Goal: Navigation & Orientation: Find specific page/section

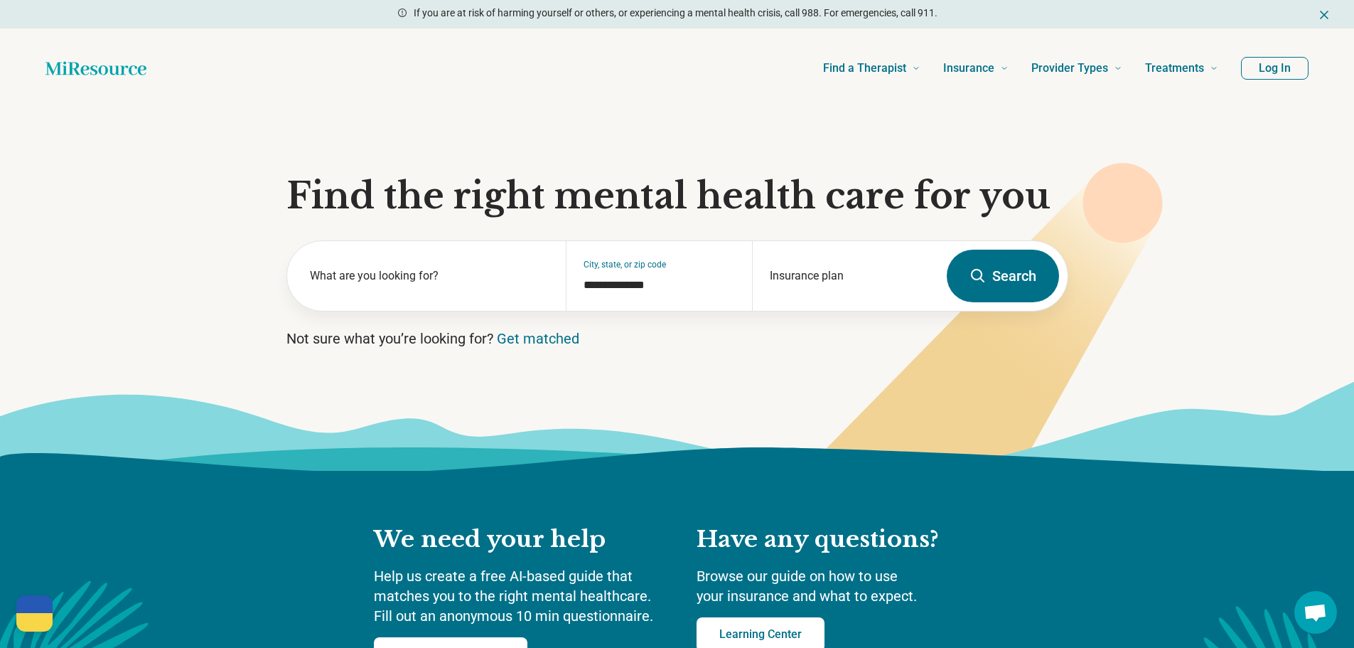
click at [1281, 72] on button "Log In" at bounding box center [1275, 68] width 68 height 23
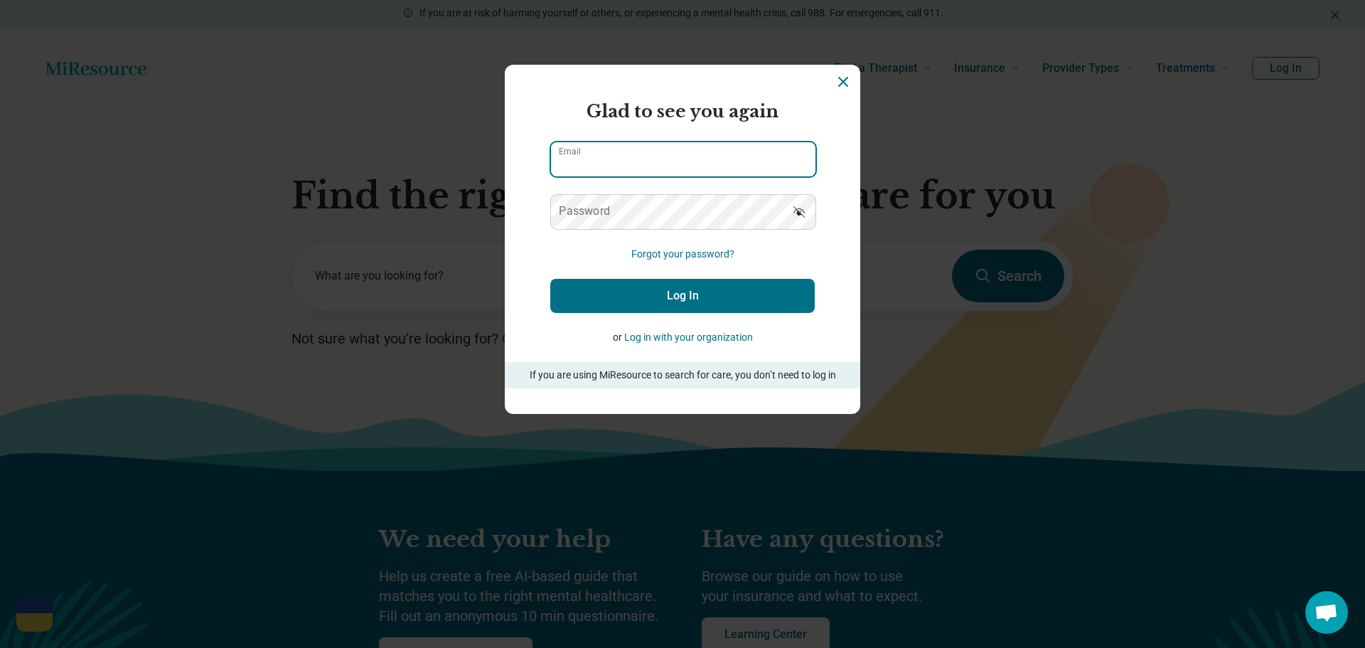
click at [685, 154] on input "Email" at bounding box center [683, 159] width 264 height 34
type input "**********"
click at [644, 301] on button "Log In" at bounding box center [682, 296] width 264 height 34
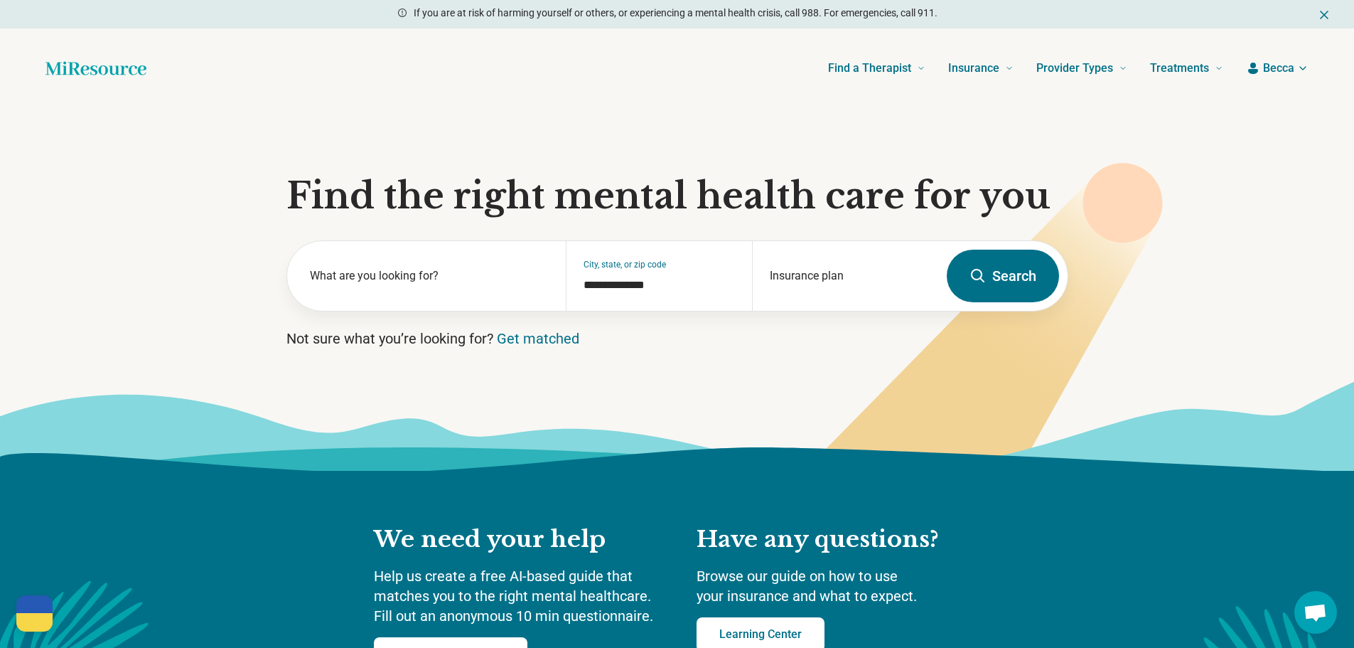
click at [1275, 68] on span "Becca" at bounding box center [1278, 68] width 31 height 17
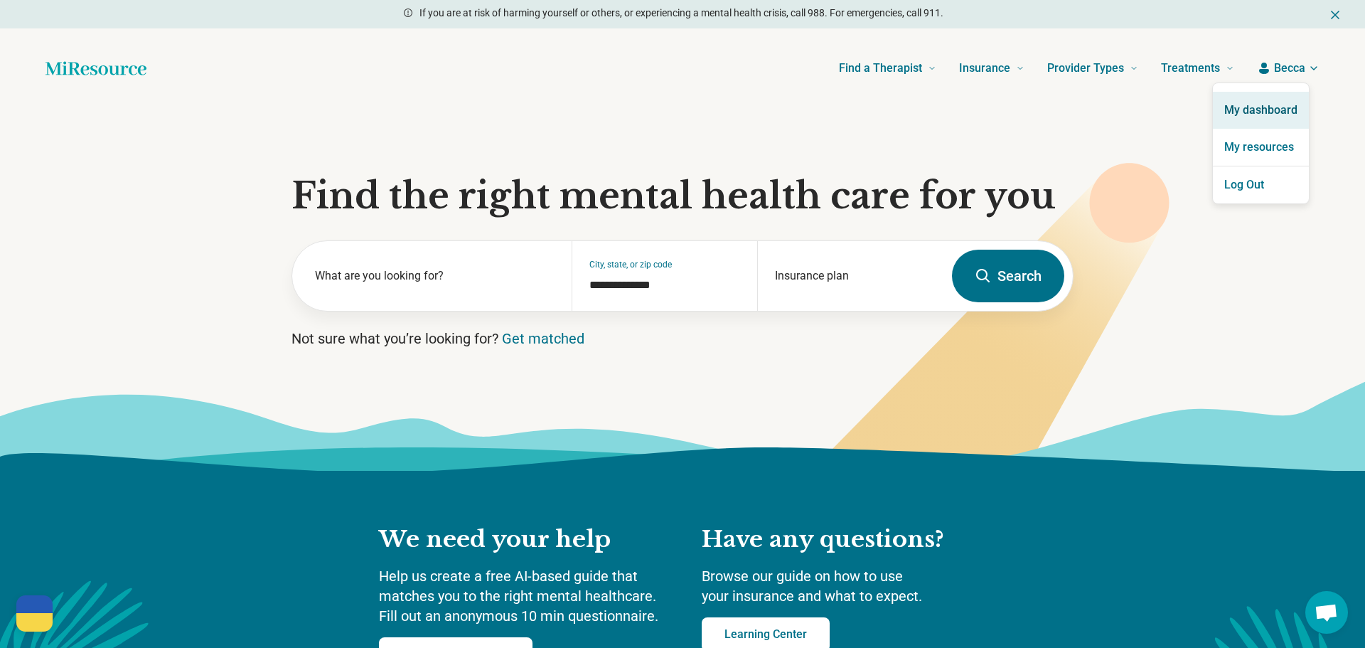
click at [1275, 104] on link "My dashboard" at bounding box center [1261, 110] width 96 height 37
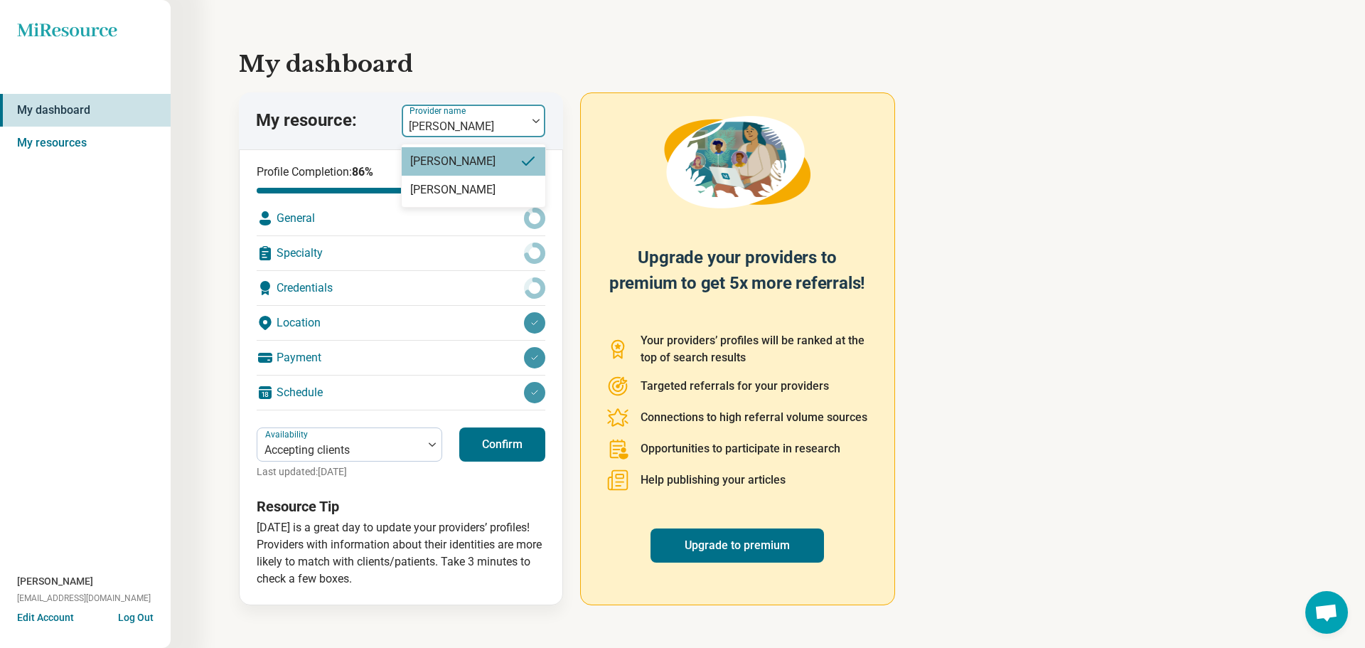
click at [501, 117] on div at bounding box center [464, 127] width 114 height 20
click at [503, 76] on h1 "My dashboard" at bounding box center [768, 64] width 1058 height 34
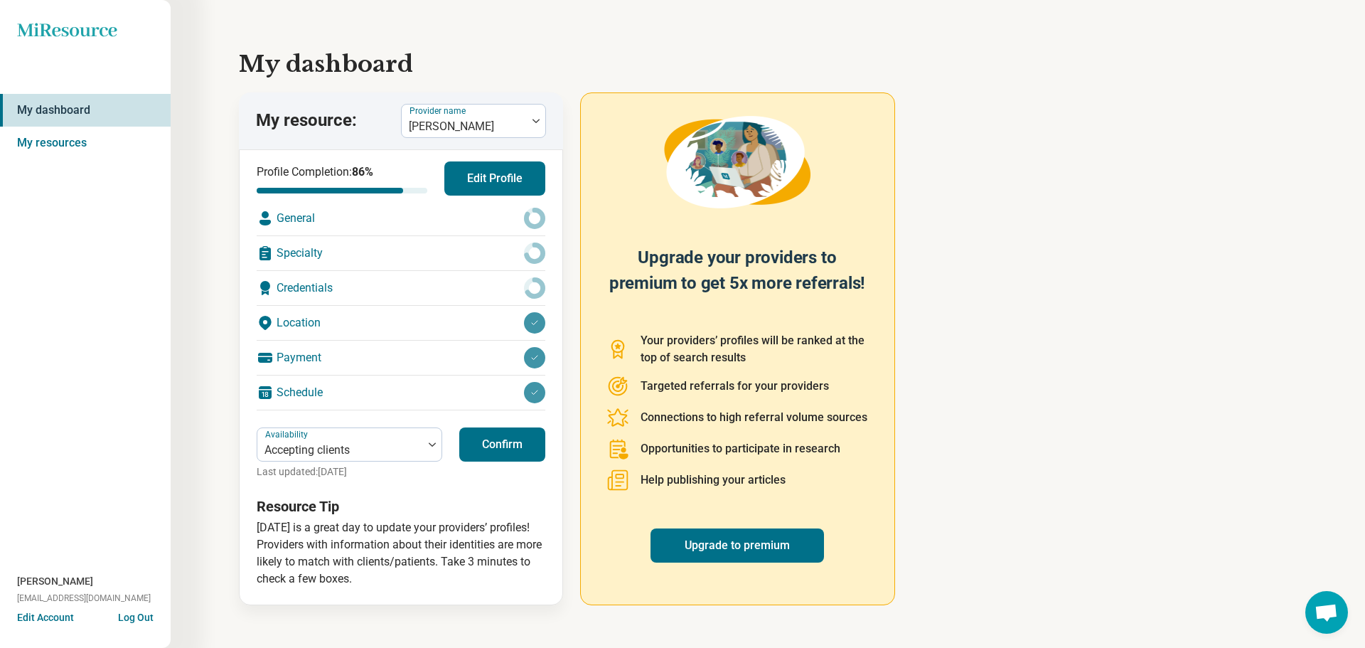
drag, startPoint x: 369, startPoint y: 0, endPoint x: 531, endPoint y: 68, distance: 175.6
click at [531, 68] on h1 "My dashboard" at bounding box center [768, 64] width 1058 height 34
